Goal: Check status: Check status

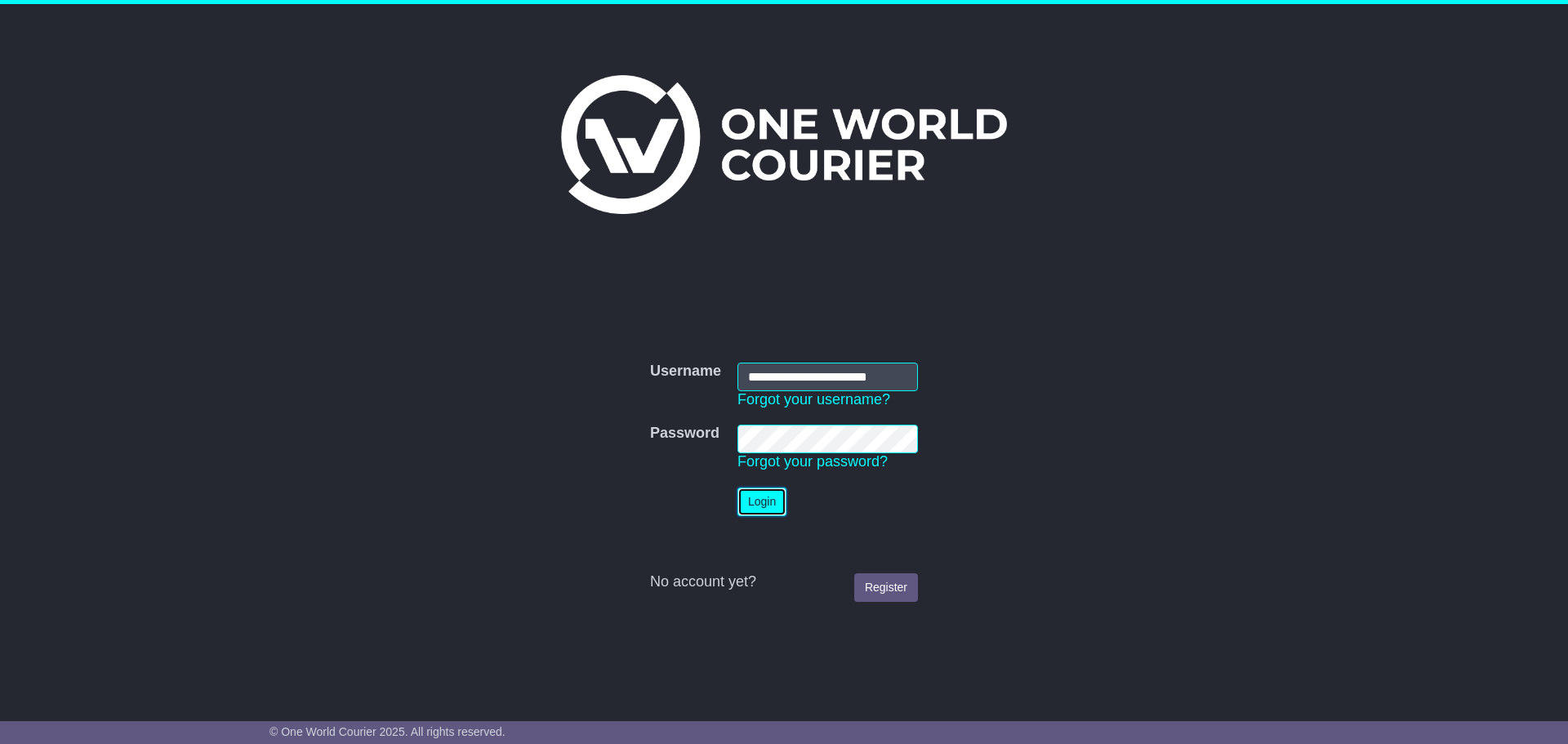
click at [754, 505] on button "Login" at bounding box center [761, 501] width 49 height 28
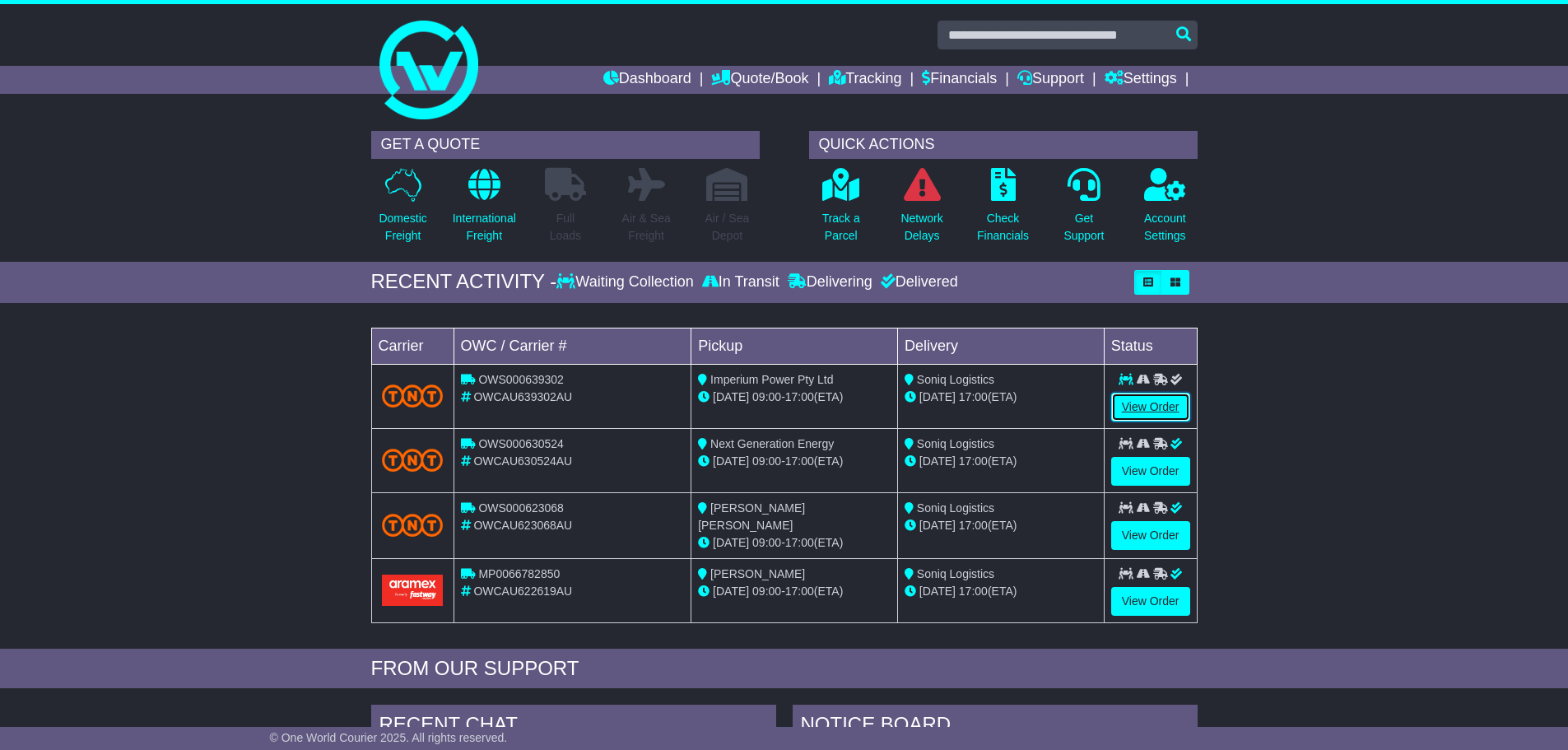
click at [1153, 416] on link "View Order" at bounding box center [1152, 406] width 79 height 29
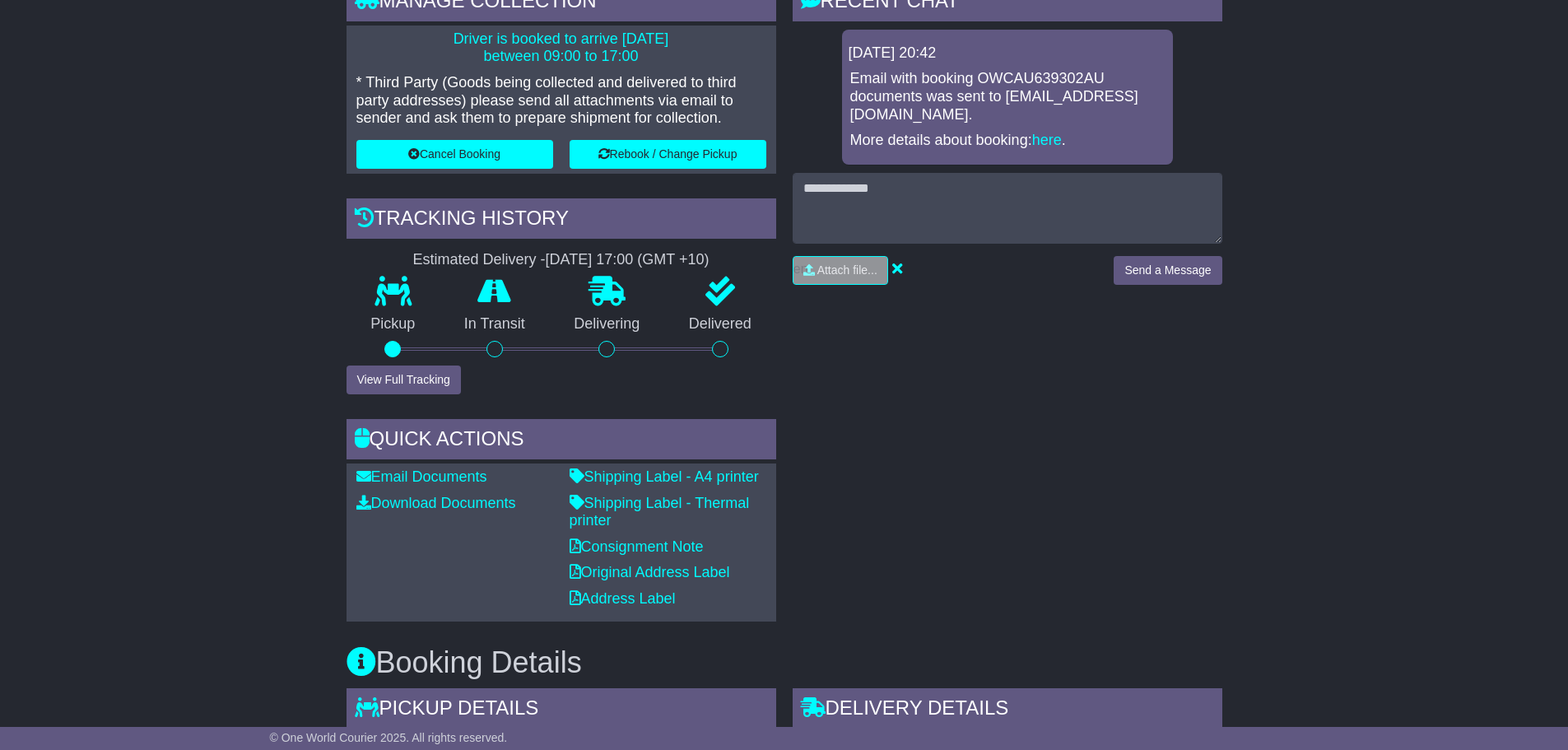
scroll to position [412, 0]
